Goal: Task Accomplishment & Management: Manage account settings

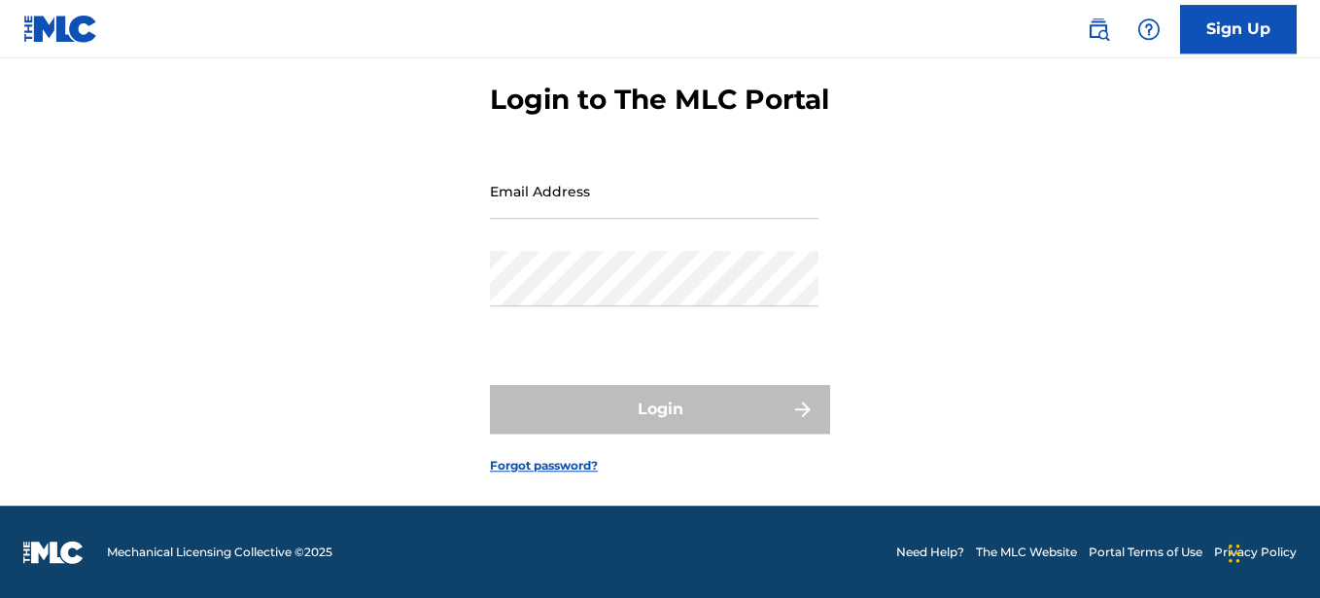
scroll to position [121, 0]
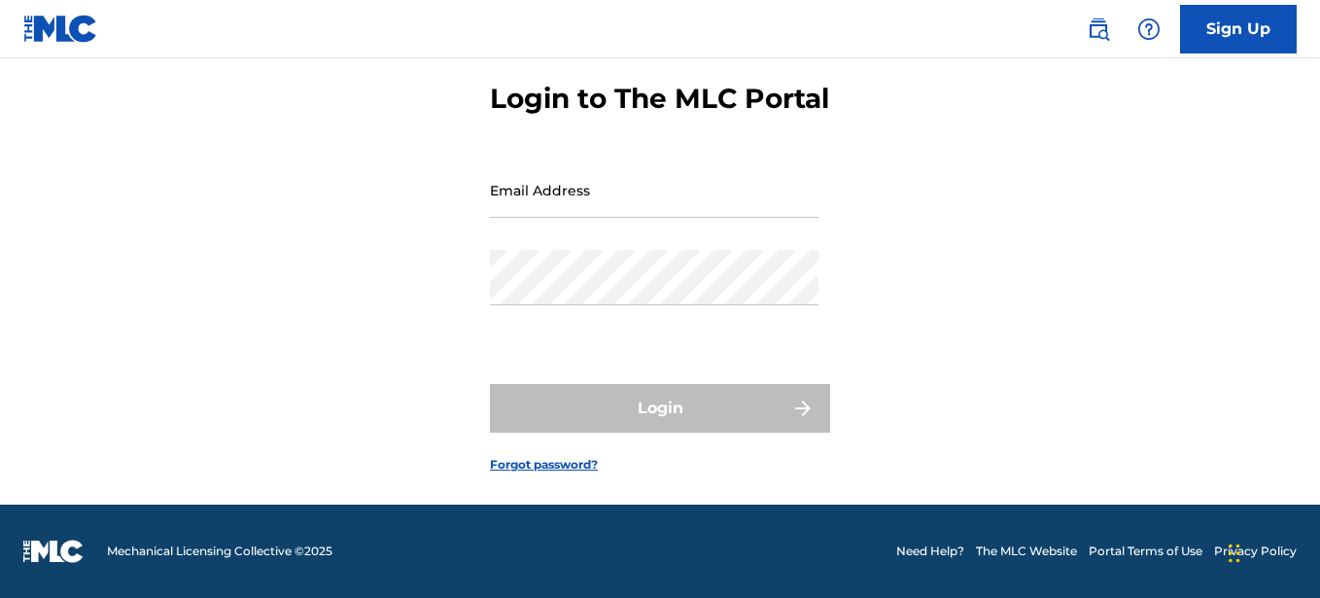
click at [563, 195] on input "Email Address" at bounding box center [654, 189] width 328 height 55
click at [553, 180] on input "Email Address" at bounding box center [654, 189] width 328 height 55
type input "[EMAIL_ADDRESS][DOMAIN_NAME]"
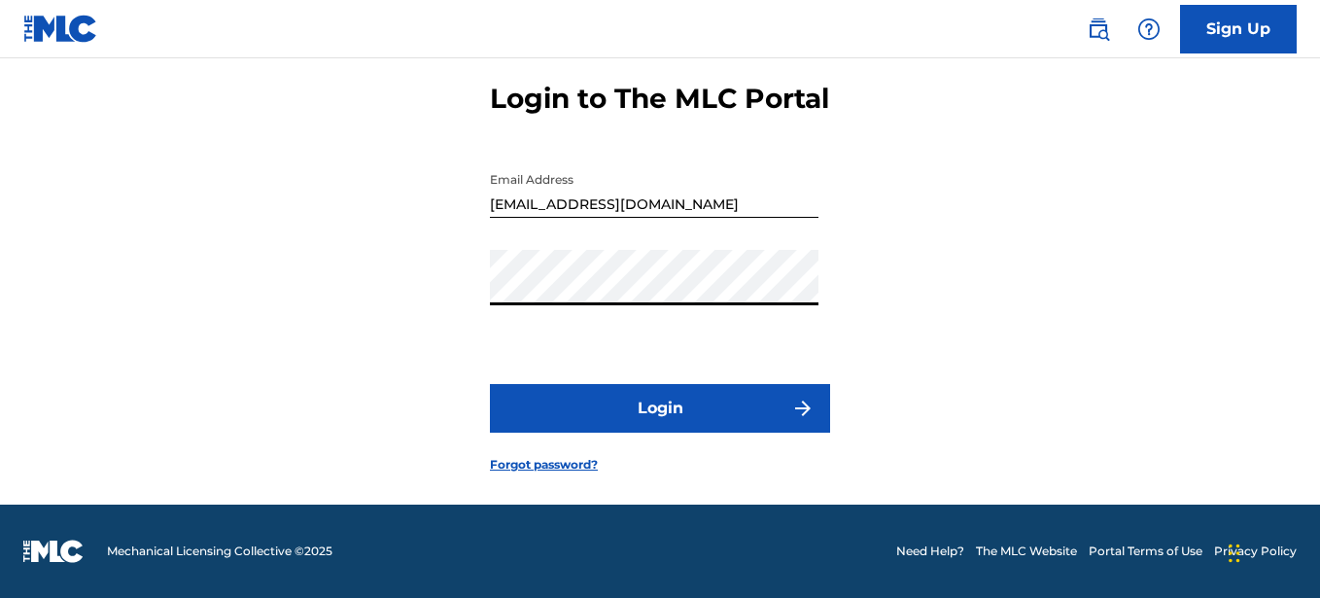
click at [490, 384] on button "Login" at bounding box center [660, 408] width 340 height 49
click at [677, 418] on button "Login" at bounding box center [660, 408] width 340 height 49
click at [490, 384] on button "Login" at bounding box center [660, 408] width 340 height 49
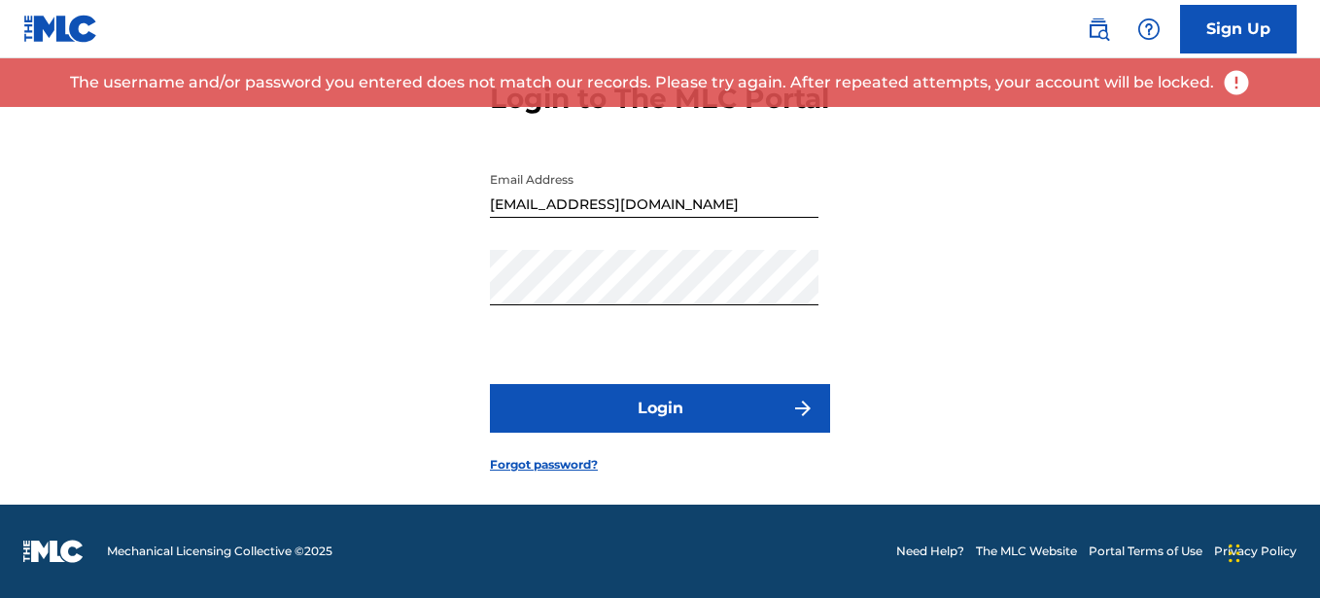
click at [676, 424] on button "Login" at bounding box center [660, 408] width 340 height 49
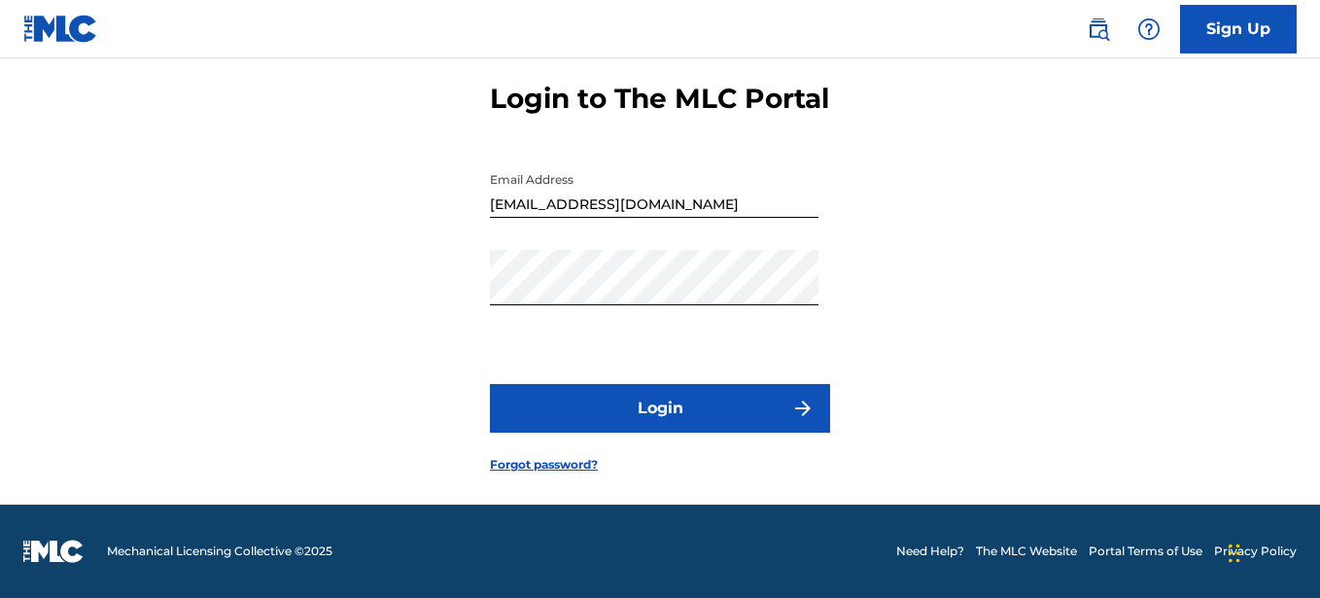
click at [621, 407] on button "Login" at bounding box center [660, 408] width 340 height 49
click at [607, 400] on button "Login" at bounding box center [660, 408] width 340 height 49
click at [585, 468] on link "Forgot password?" at bounding box center [544, 464] width 108 height 17
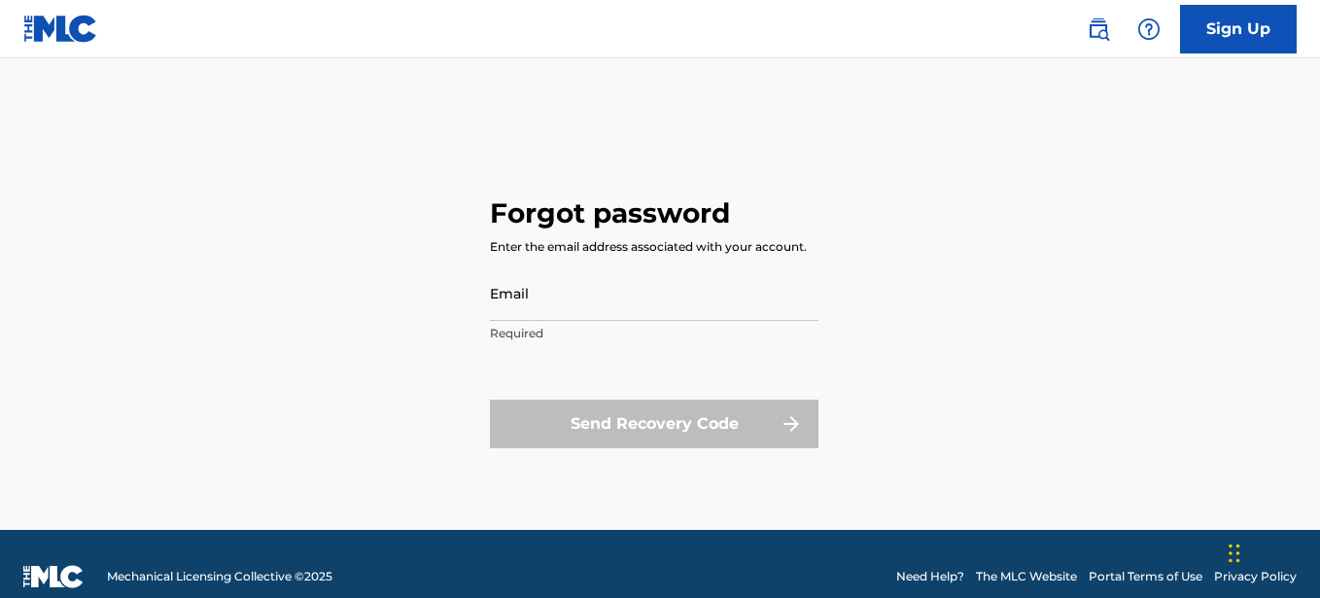
click at [572, 307] on input "Email" at bounding box center [654, 292] width 328 height 55
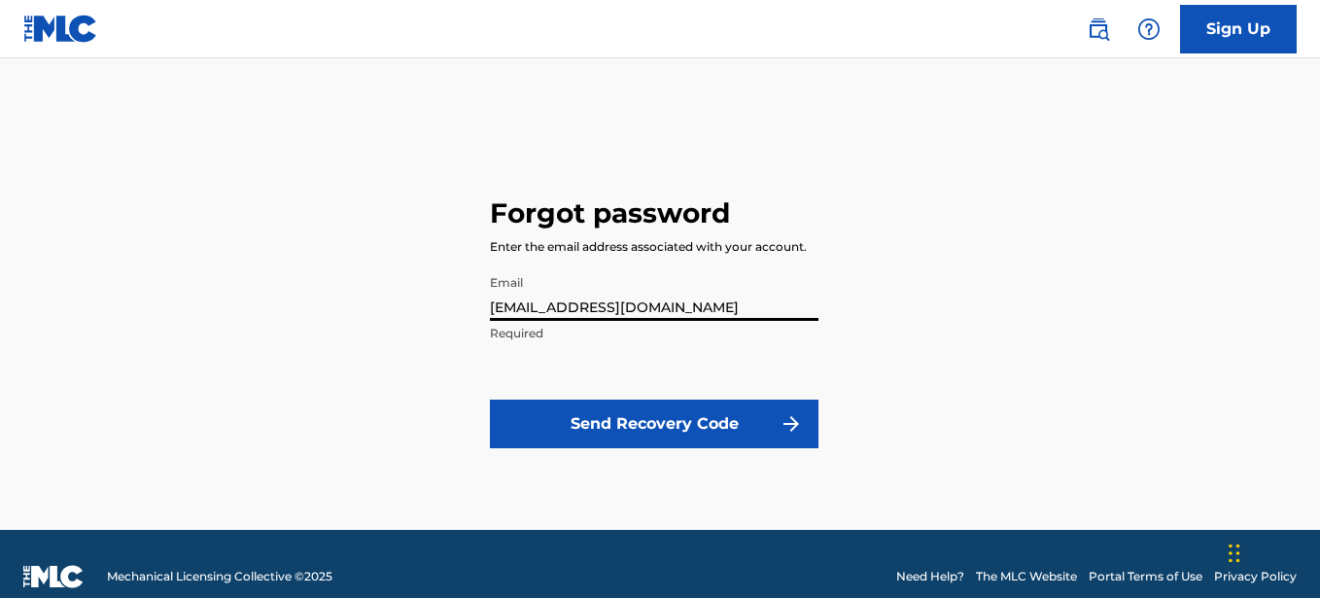
type input "[EMAIL_ADDRESS][DOMAIN_NAME]"
click at [622, 418] on button "Send Recovery Code" at bounding box center [654, 423] width 328 height 49
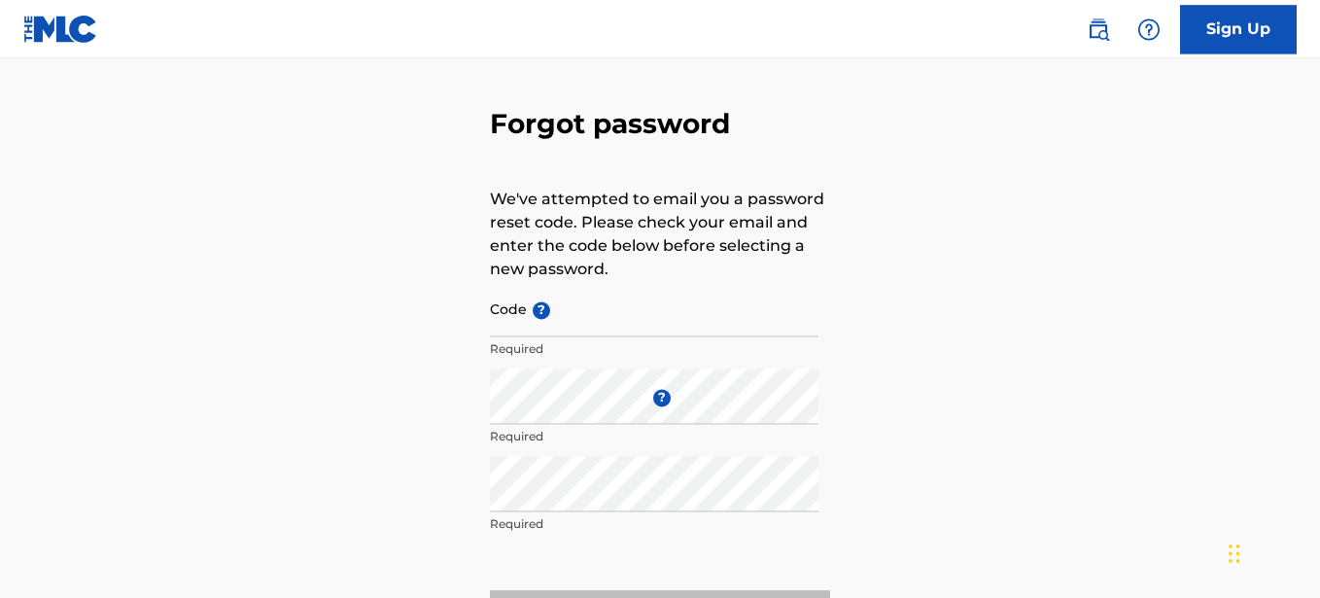
scroll to position [99, 0]
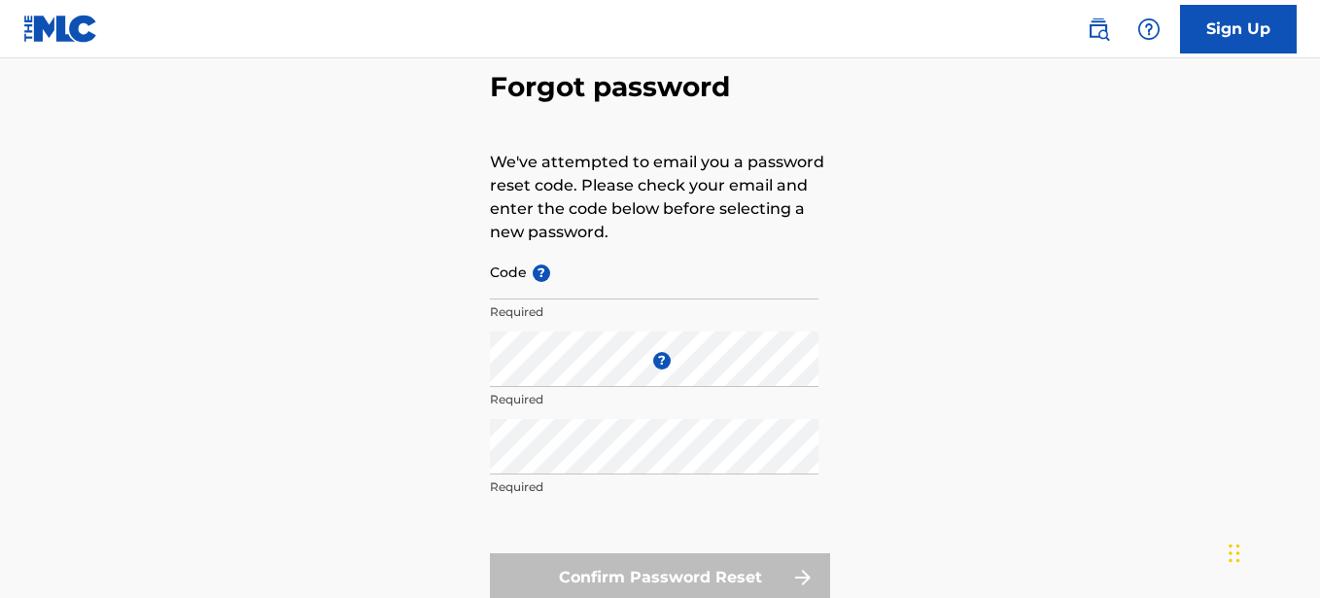
click at [614, 286] on input "Code ?" at bounding box center [654, 271] width 328 height 55
